Goal: Navigation & Orientation: Find specific page/section

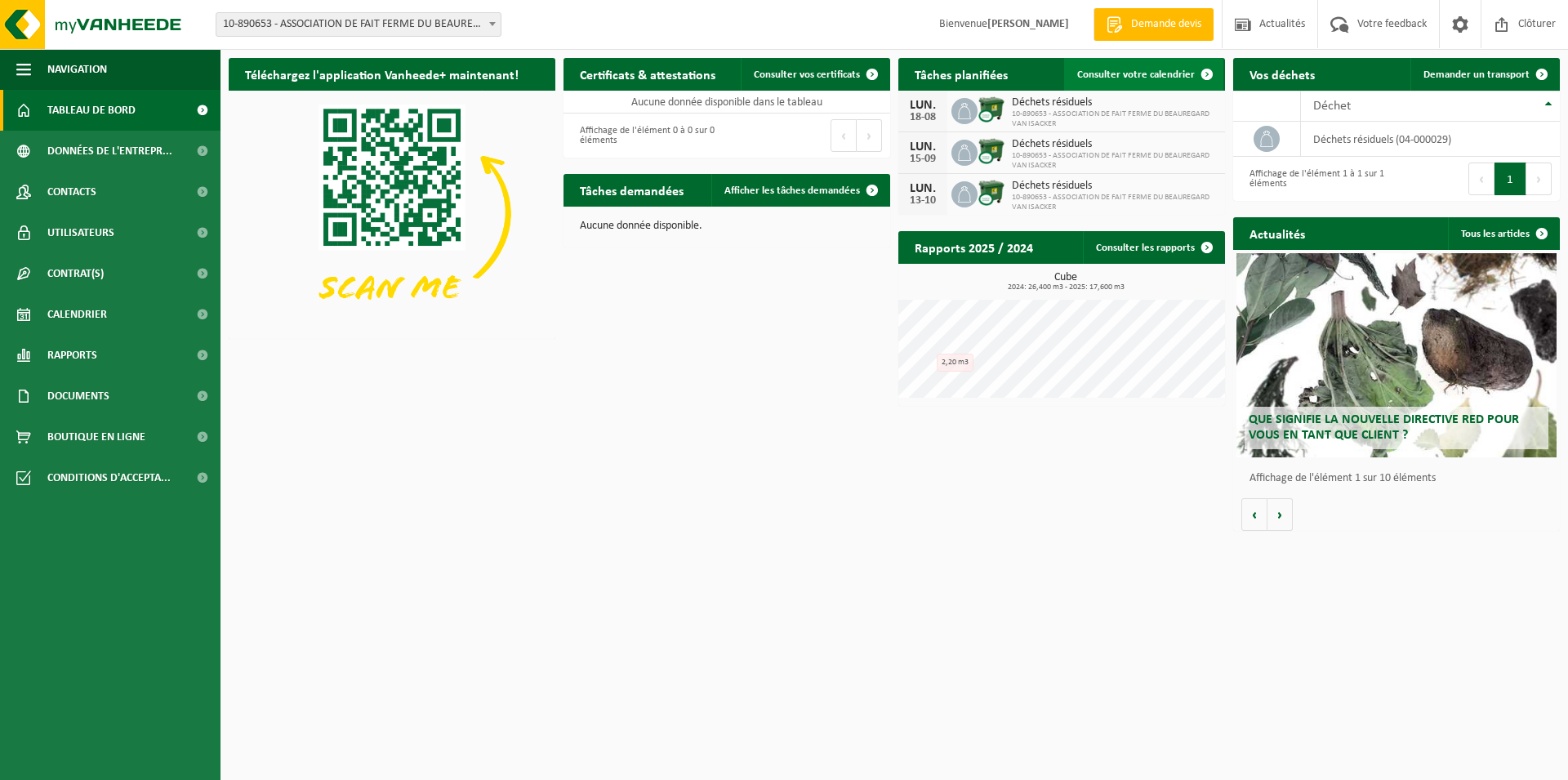
click at [1201, 78] on span at bounding box center [1206, 74] width 32 height 32
click at [1200, 248] on span at bounding box center [1206, 247] width 32 height 32
